Goal: Information Seeking & Learning: Check status

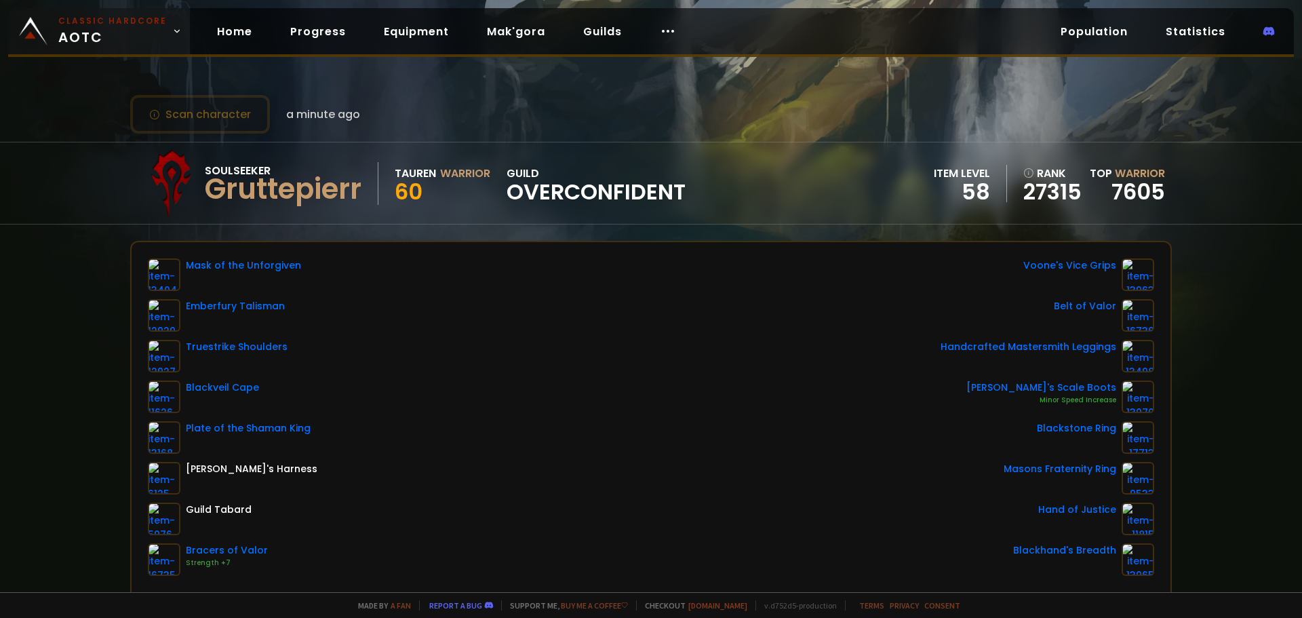
scroll to position [68, 0]
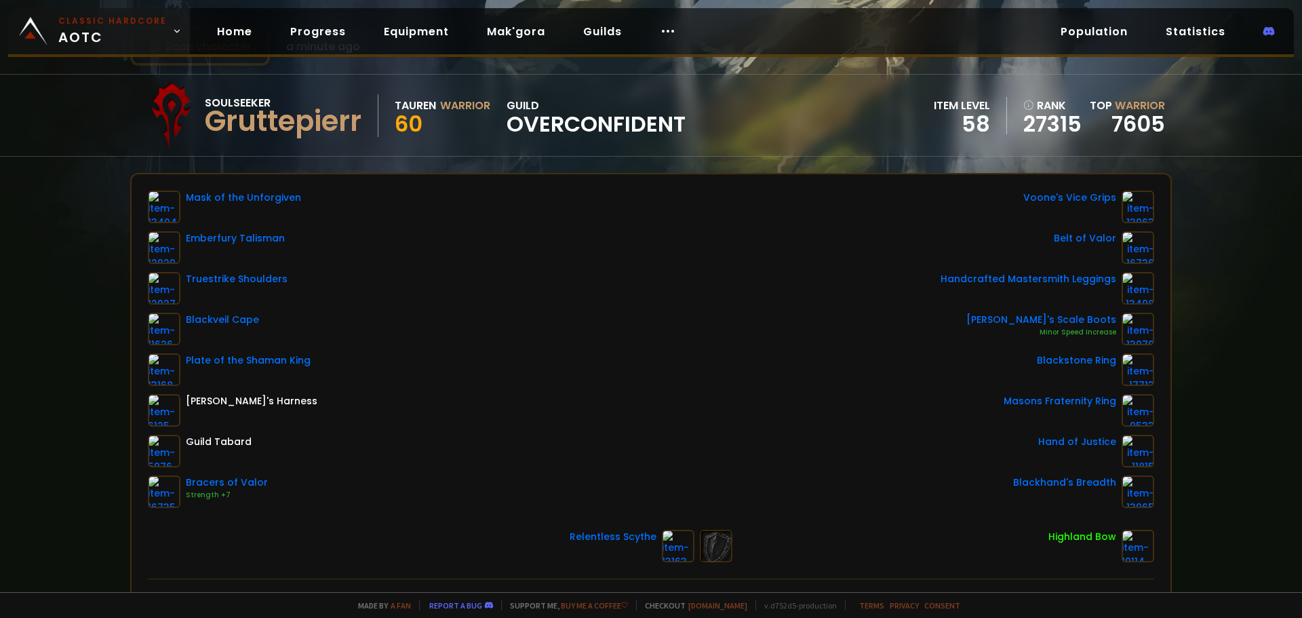
click at [104, 46] on body "Classic Hardcore AOTC Home Progress Equipment Mak'gora Guilds Population Statis…" at bounding box center [651, 309] width 1302 height 618
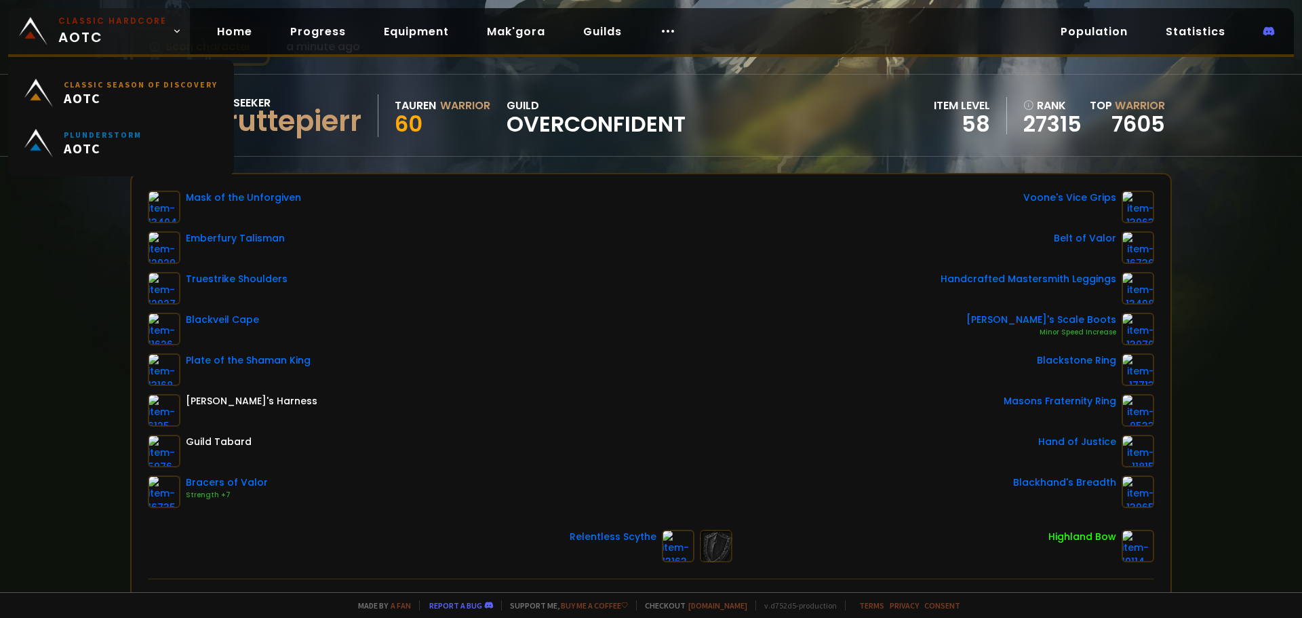
click at [95, 36] on span "Classic Hardcore AOTC" at bounding box center [112, 31] width 109 height 33
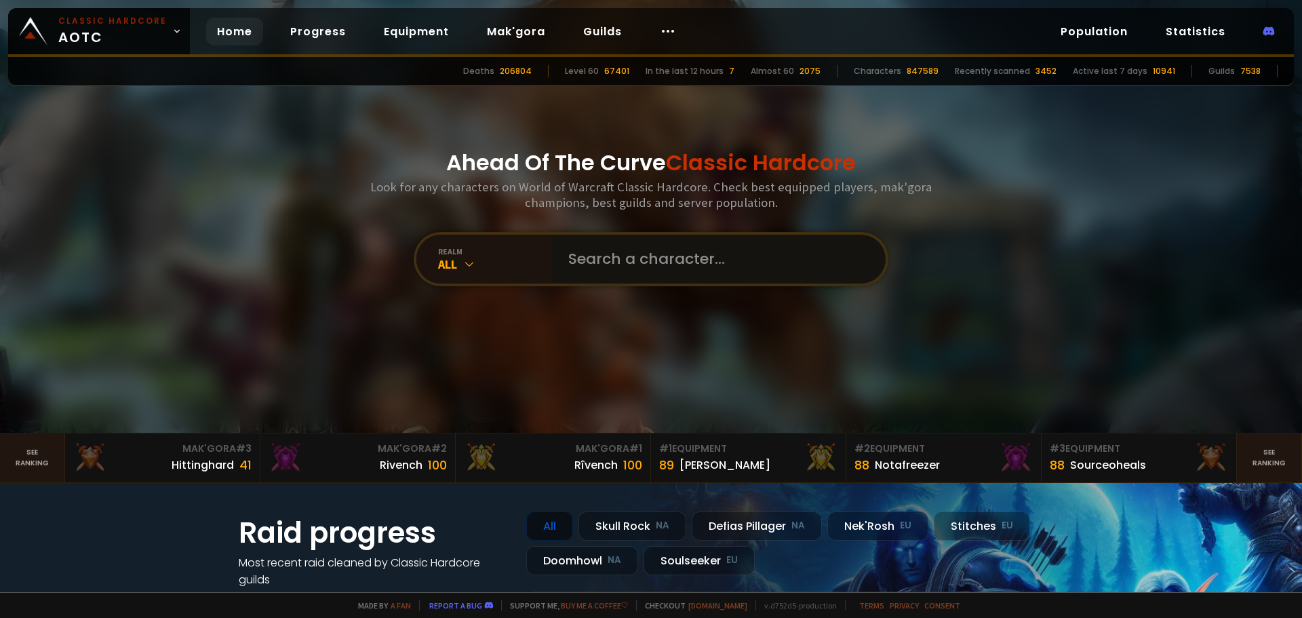
click at [560, 250] on input "text" at bounding box center [714, 259] width 309 height 49
click at [622, 276] on input "text" at bounding box center [714, 259] width 309 height 49
type input "jossanuah"
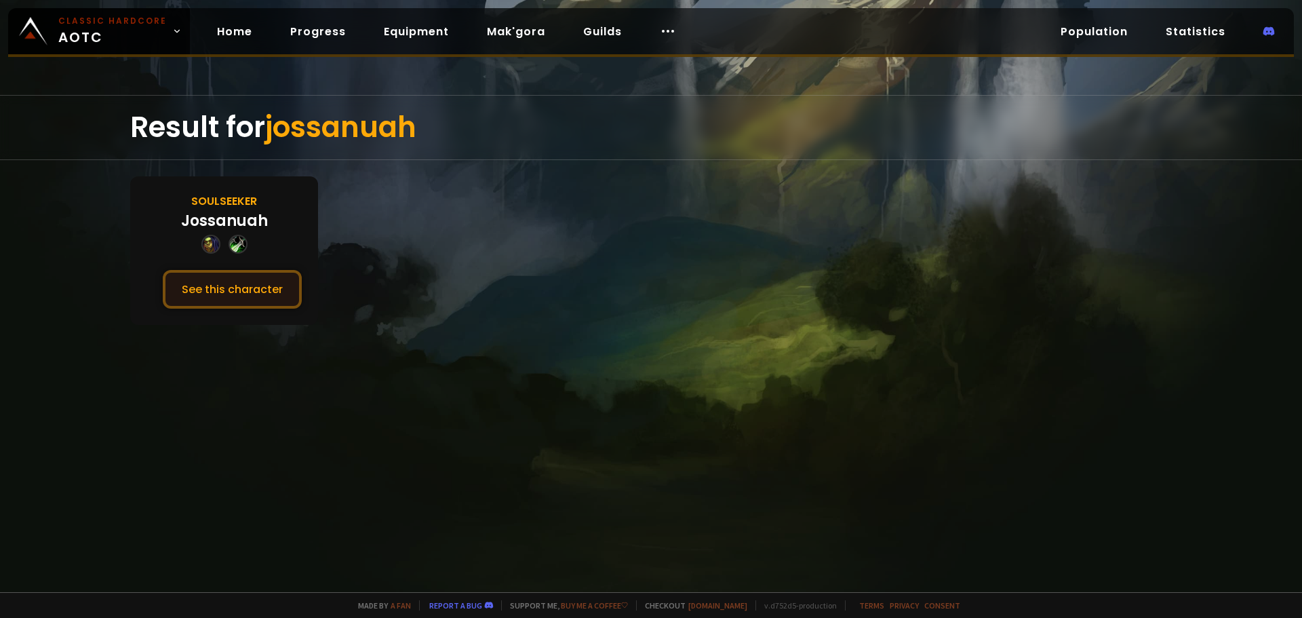
click at [231, 269] on div "Soulseeker [PERSON_NAME] See this character" at bounding box center [224, 250] width 188 height 149
click at [238, 285] on button "See this character" at bounding box center [232, 289] width 139 height 39
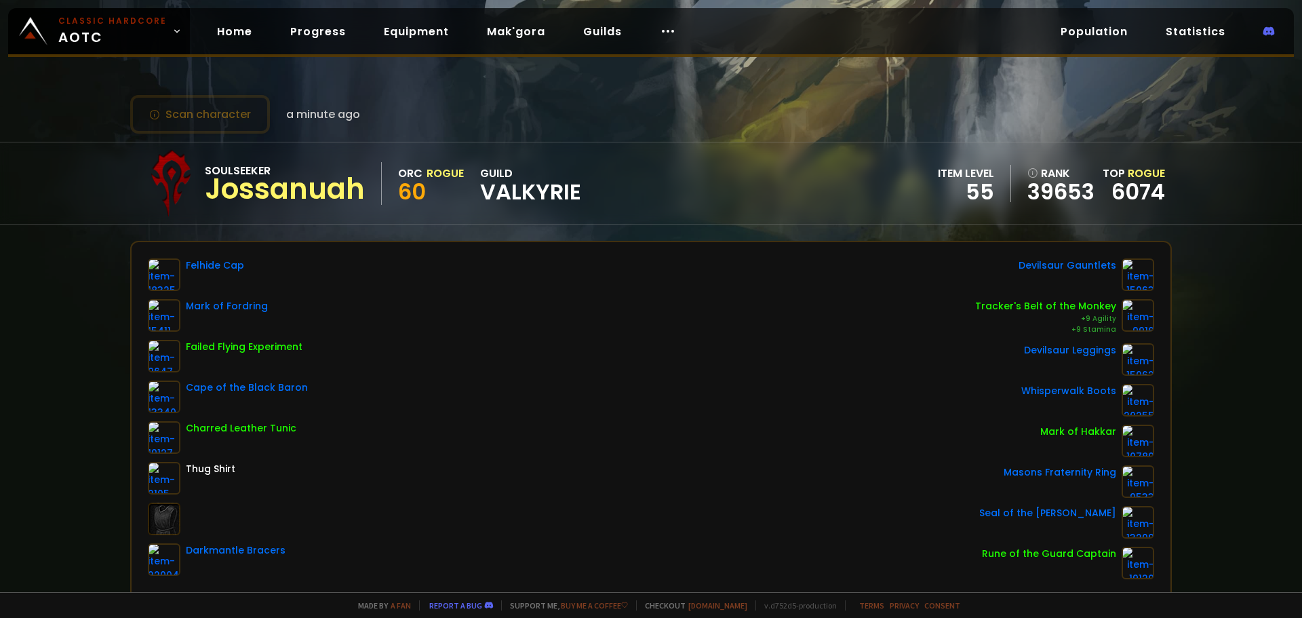
click at [411, 556] on div "Felhide Cap Mark of Fordring Failed Flying Experiment Cape of the Black Baron C…" at bounding box center [651, 418] width 1007 height 321
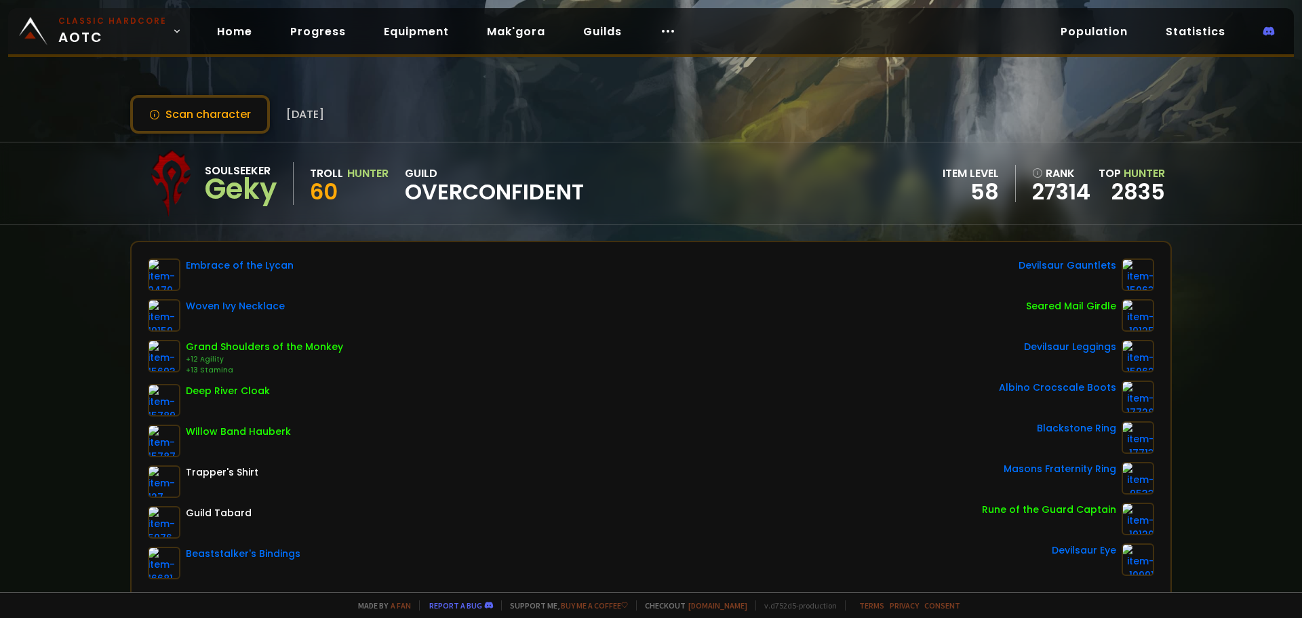
scroll to position [136, 0]
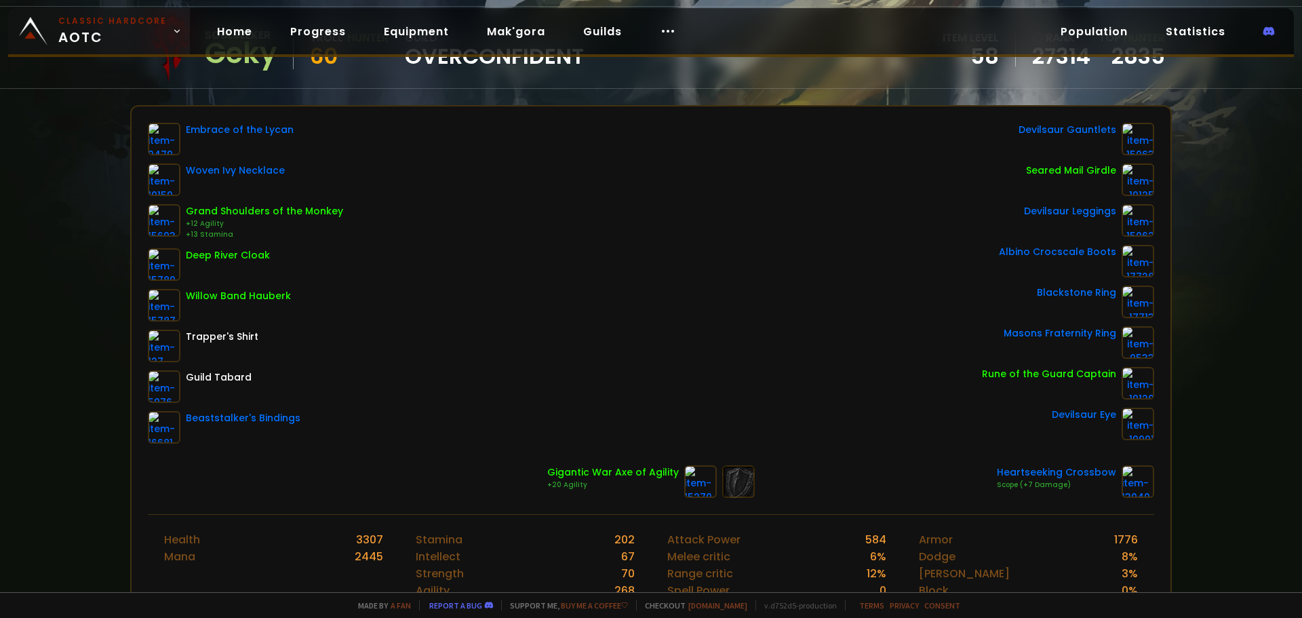
click at [132, 32] on span "Classic Hardcore AOTC" at bounding box center [112, 31] width 109 height 33
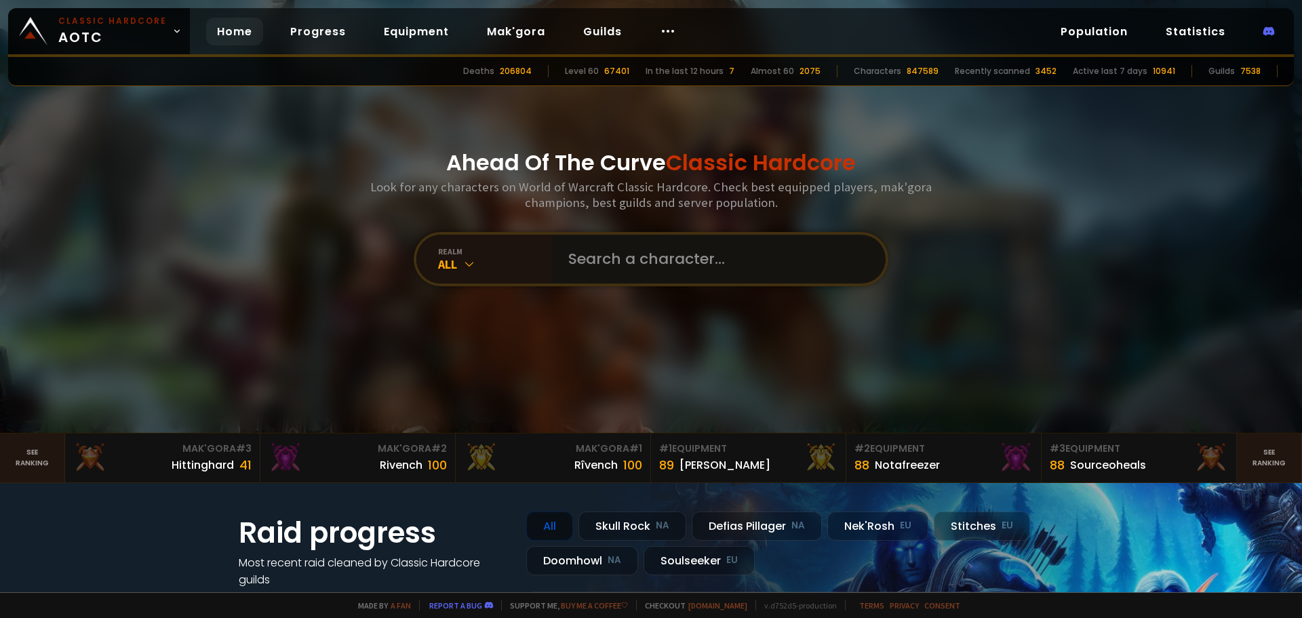
click at [610, 259] on input "text" at bounding box center [714, 259] width 309 height 49
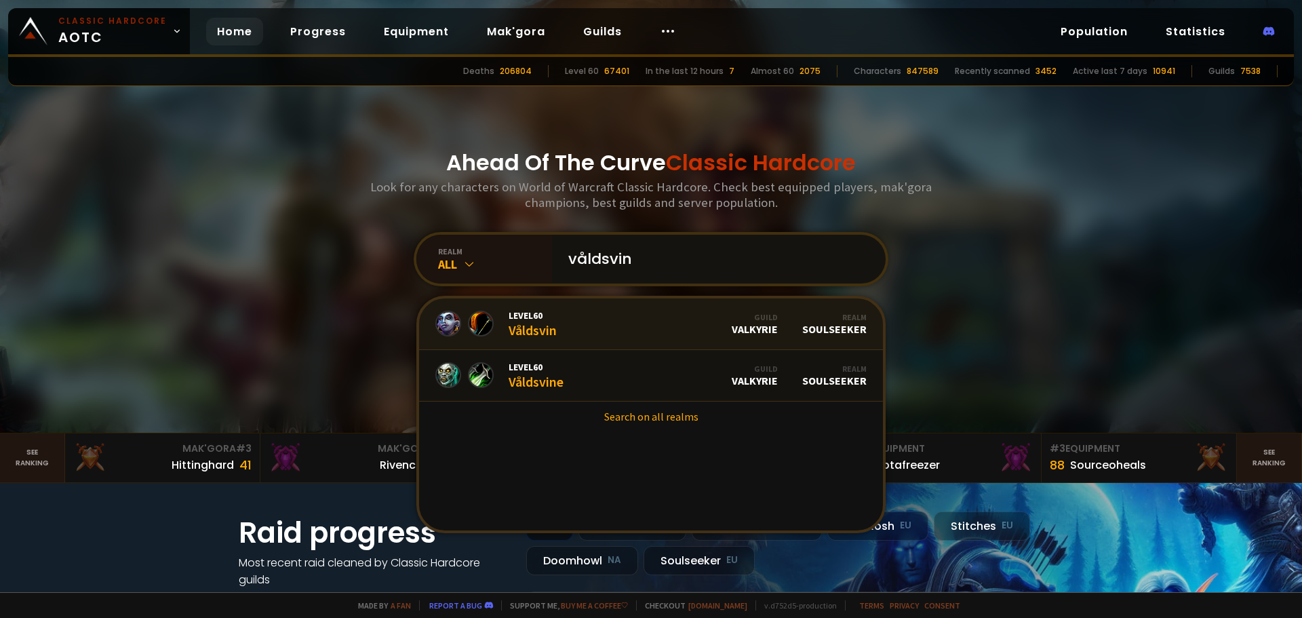
type input "våldsvin"
click at [552, 322] on div "Level 60 Våldsvin" at bounding box center [533, 323] width 48 height 29
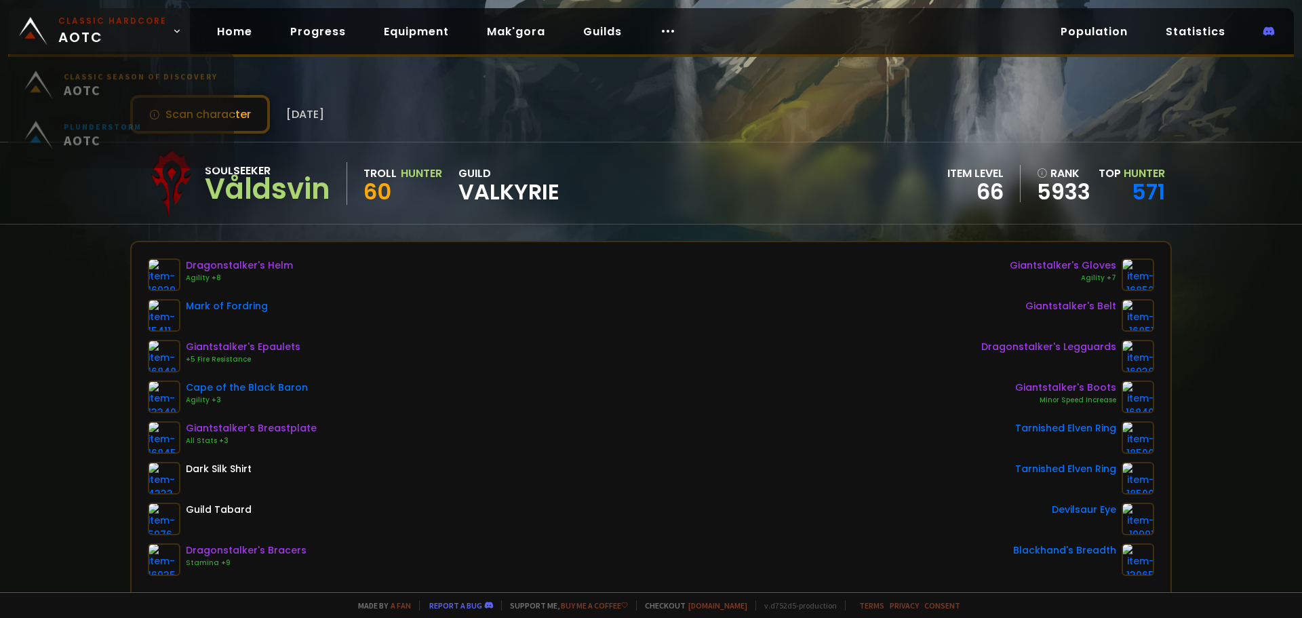
click at [104, 33] on span "Classic Hardcore AOTC" at bounding box center [112, 31] width 109 height 33
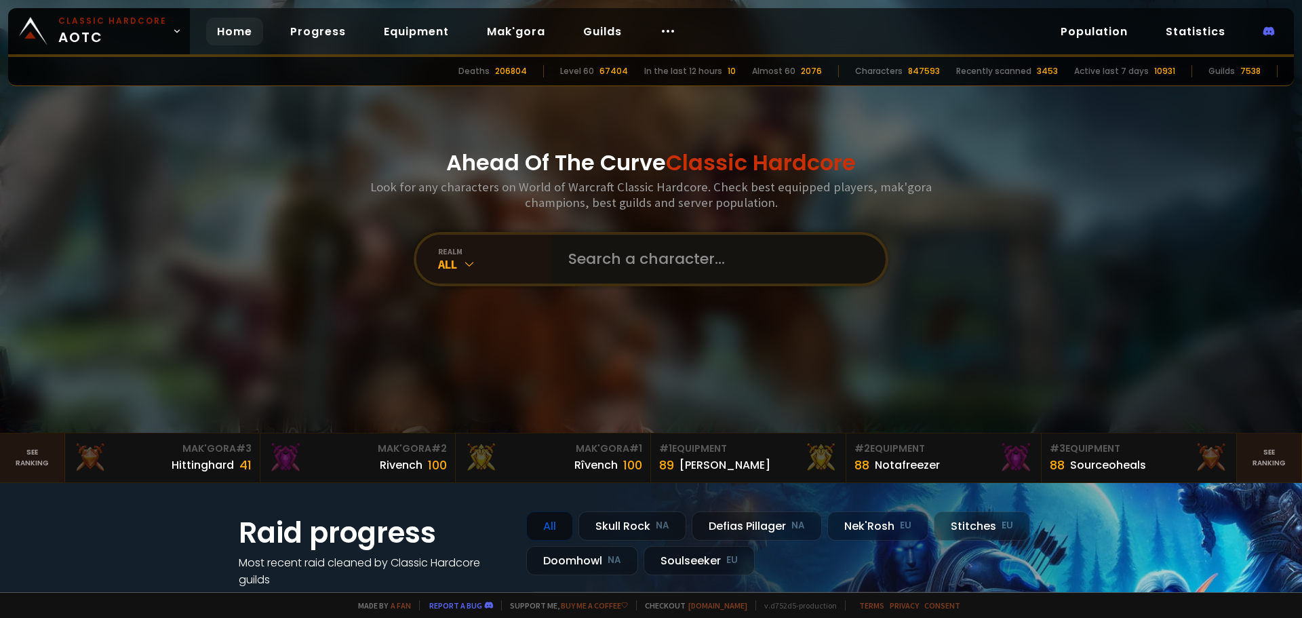
click at [655, 261] on input "text" at bounding box center [714, 259] width 309 height 49
type input "styggtre"
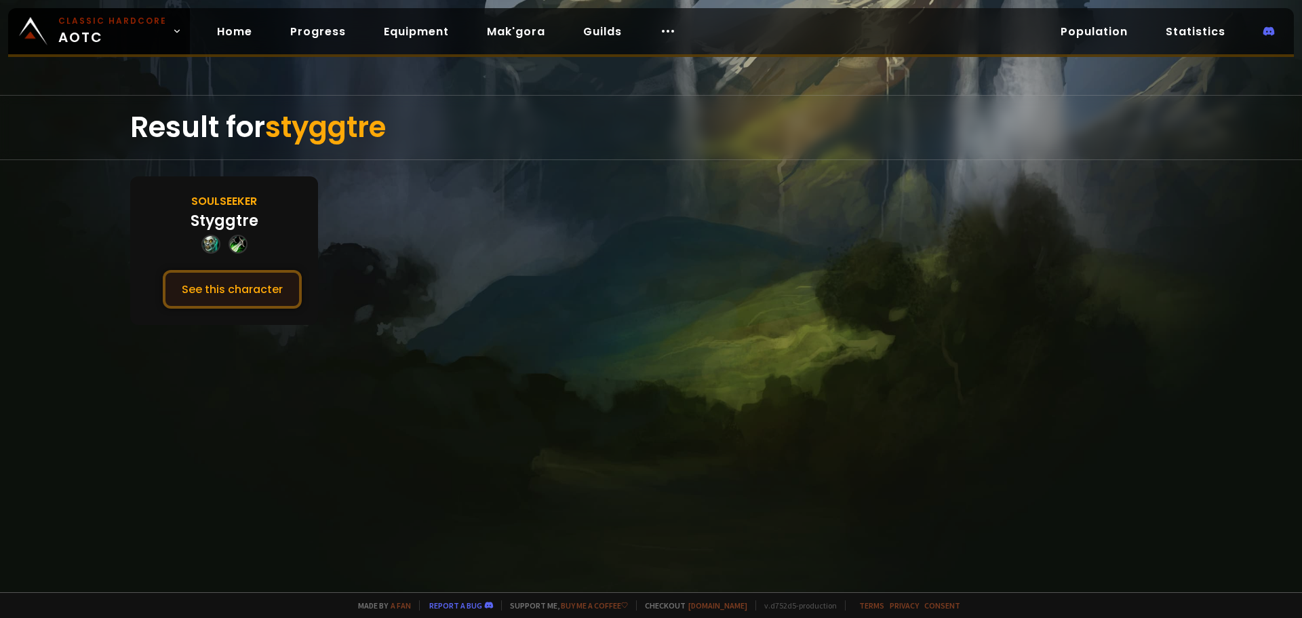
click at [296, 273] on button "See this character" at bounding box center [232, 289] width 139 height 39
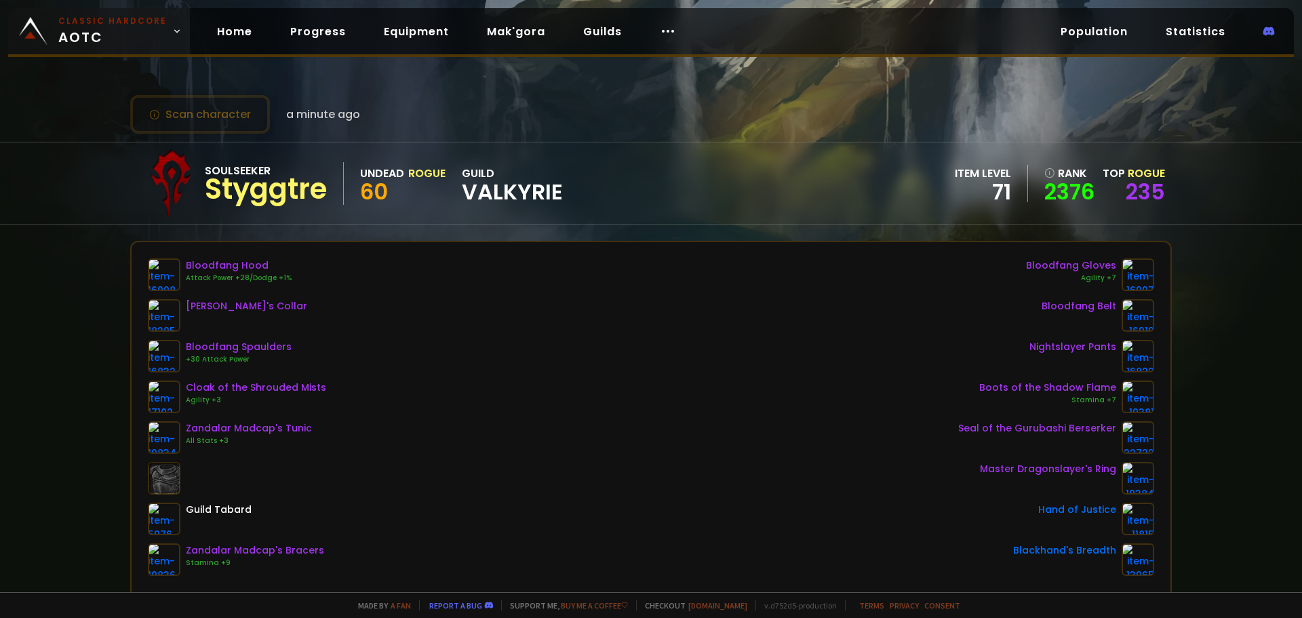
click at [77, 16] on small "Classic Hardcore" at bounding box center [112, 21] width 109 height 12
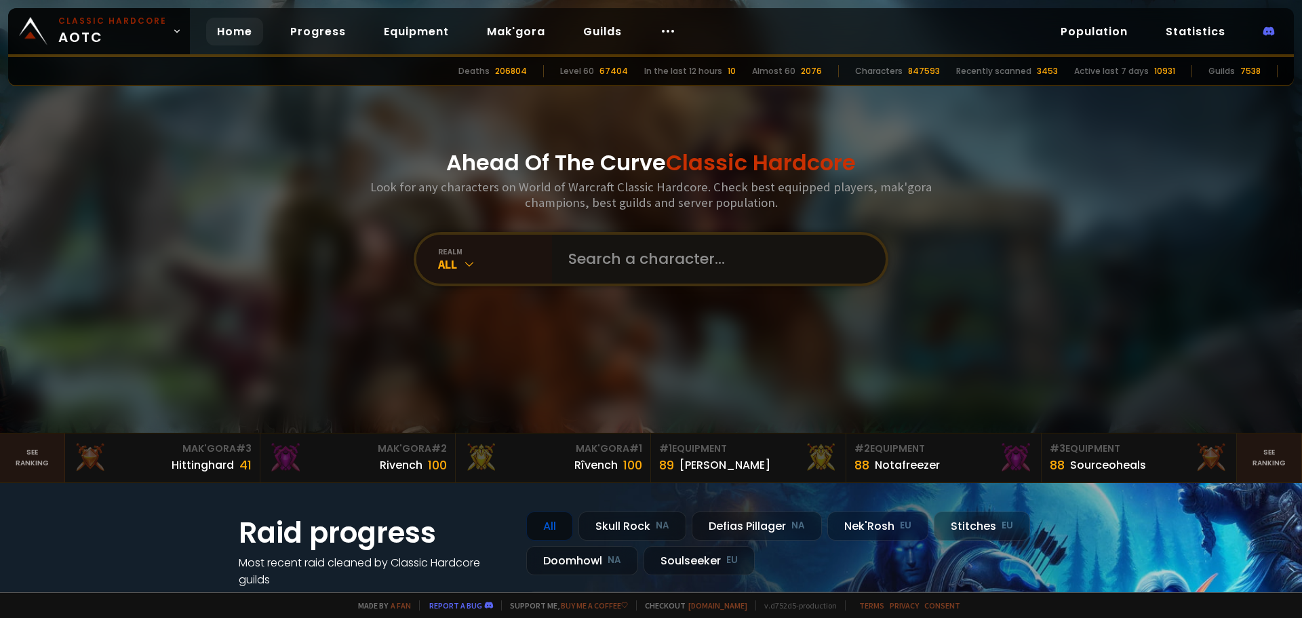
click at [602, 265] on input "text" at bounding box center [714, 259] width 309 height 49
type input "plata"
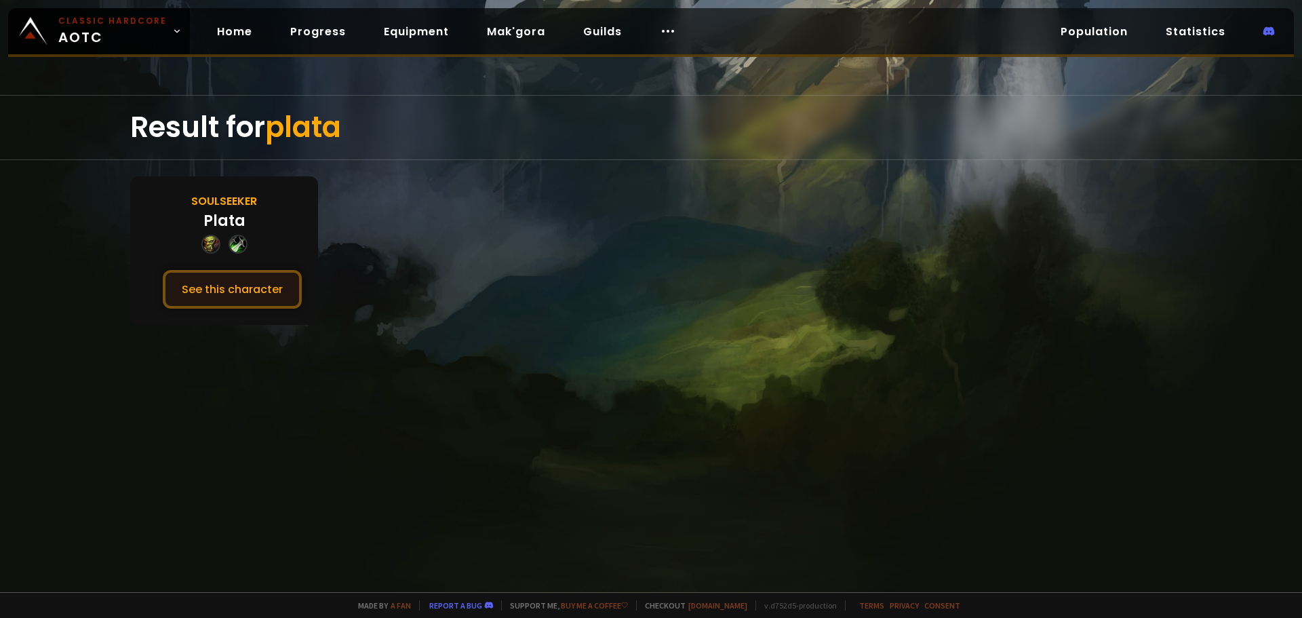
click at [216, 284] on button "See this character" at bounding box center [232, 289] width 139 height 39
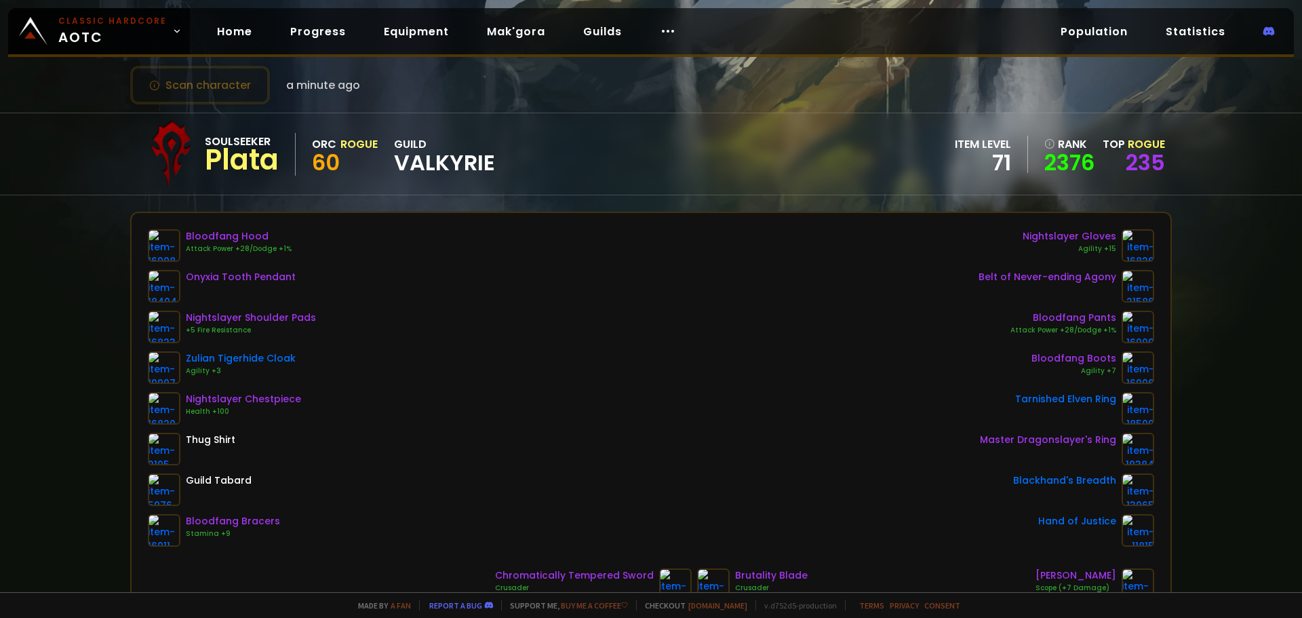
scroll to position [68, 0]
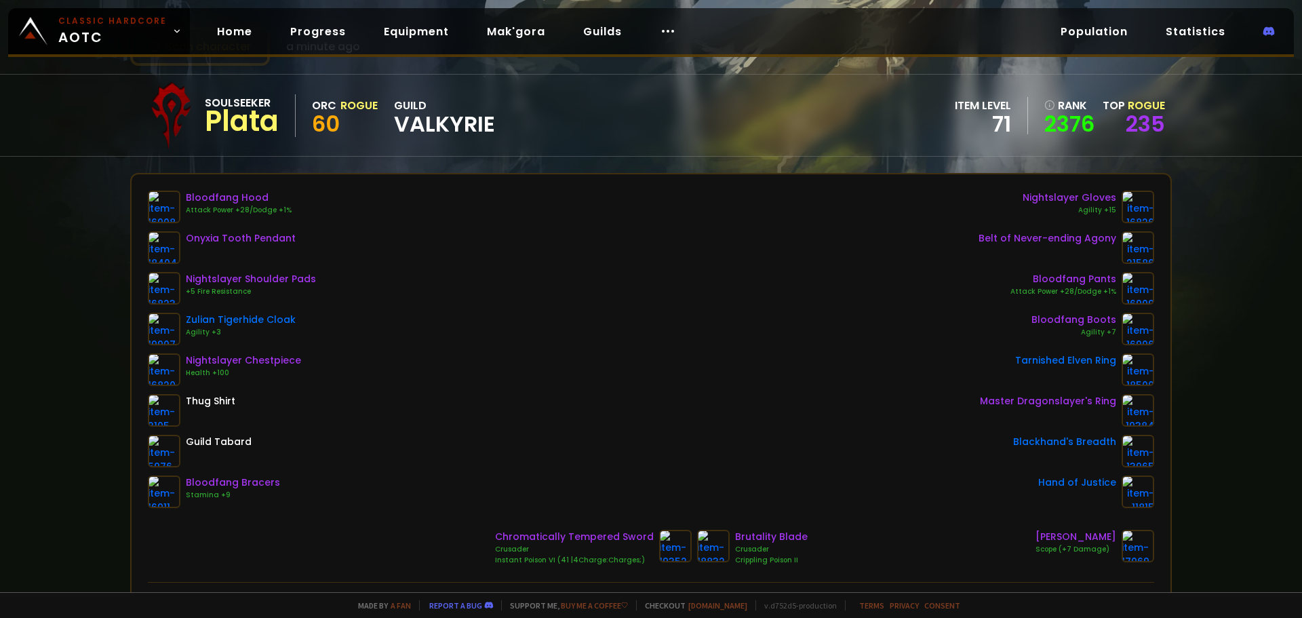
click at [295, 540] on div "Chromatically Tempered Sword Crusader Instant Poison VI (41 |4Charge:Charges;) …" at bounding box center [651, 548] width 1007 height 36
